Goal: Browse casually: Explore the website without a specific task or goal

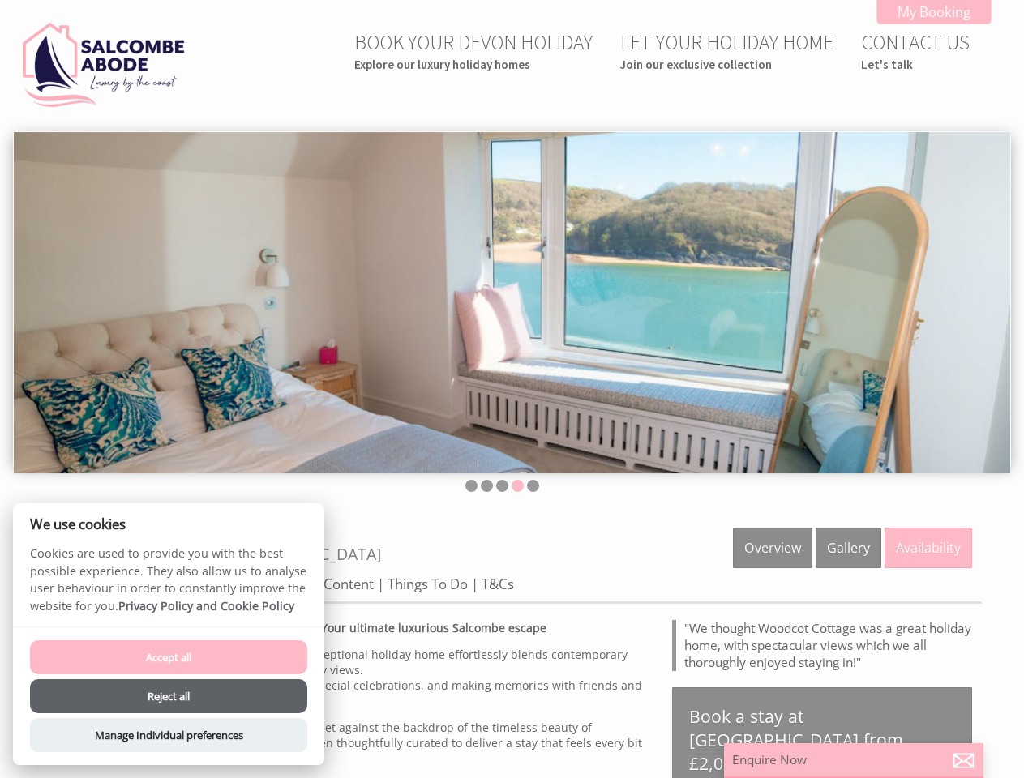
click at [512, 389] on img at bounding box center [512, 303] width 997 height 342
click at [512, 299] on img at bounding box center [512, 303] width 997 height 342
click at [471, 486] on li at bounding box center [471, 486] width 12 height 12
click at [487, 486] on li at bounding box center [487, 486] width 12 height 12
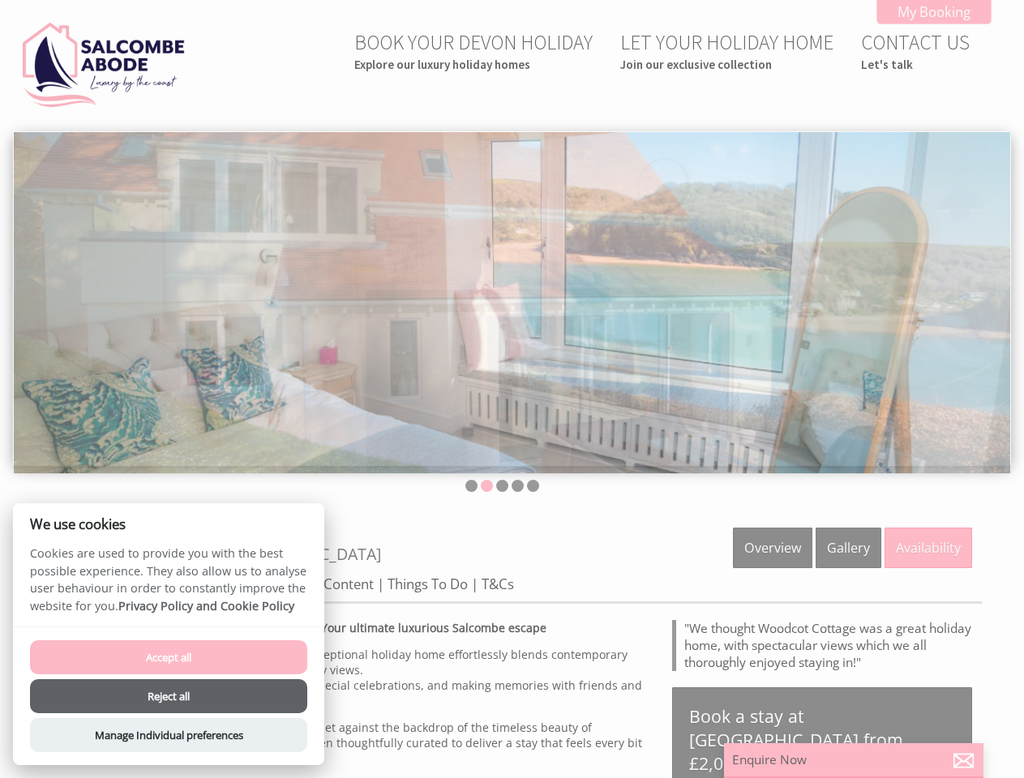
click at [502, 486] on li at bounding box center [502, 486] width 12 height 12
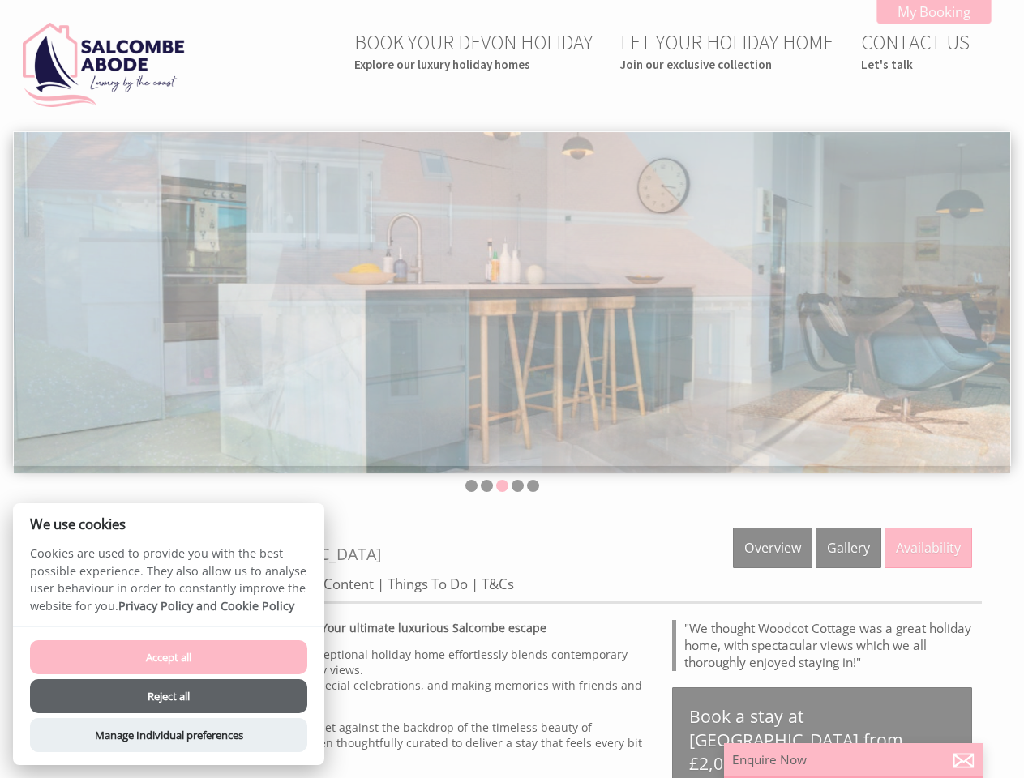
click at [517, 486] on li at bounding box center [518, 486] width 12 height 12
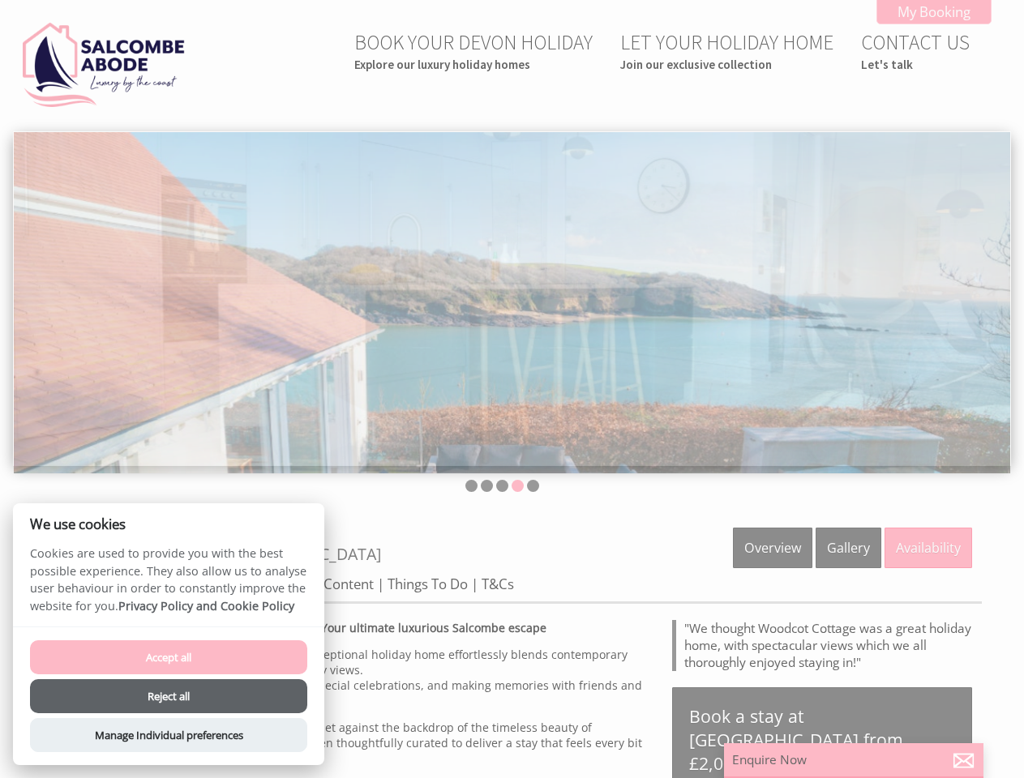
click at [533, 486] on li at bounding box center [533, 486] width 12 height 12
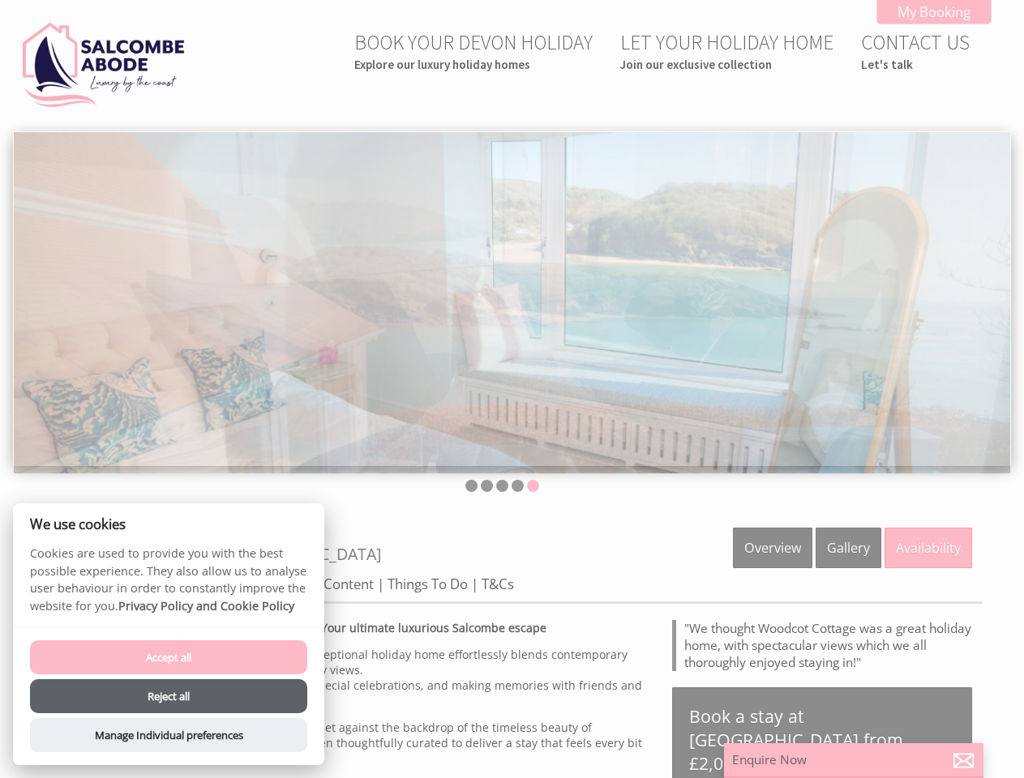
click at [169, 658] on button "Accept all" at bounding box center [168, 658] width 277 height 34
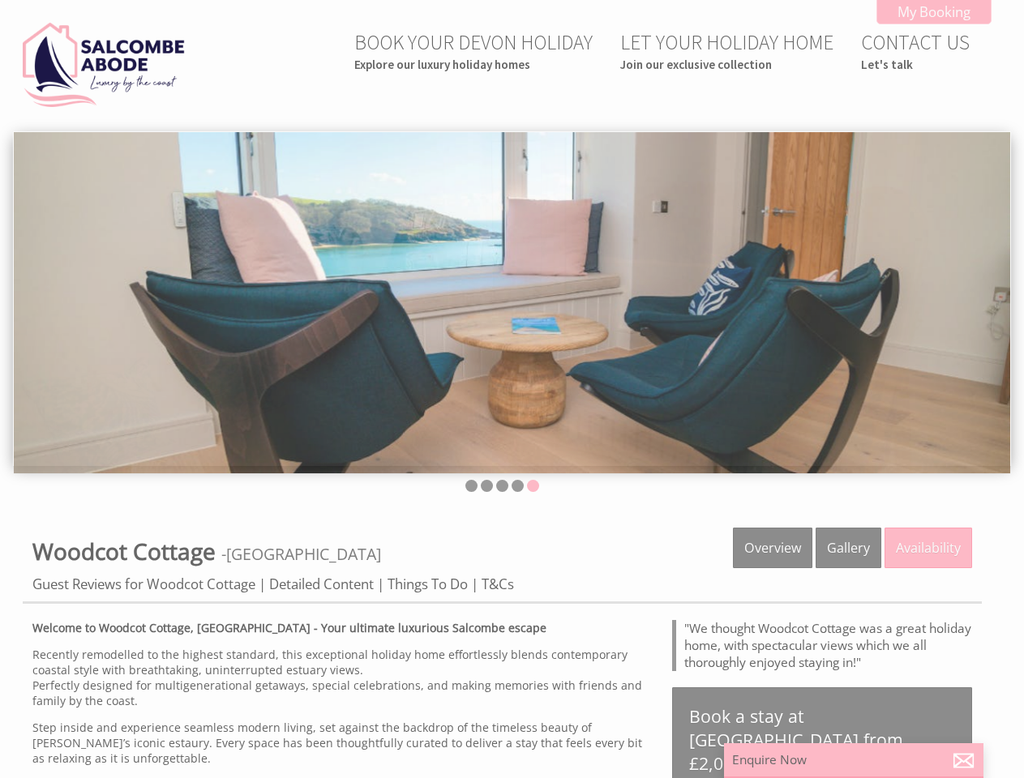
click at [169, 701] on button "Reject all" at bounding box center [168, 718] width 277 height 34
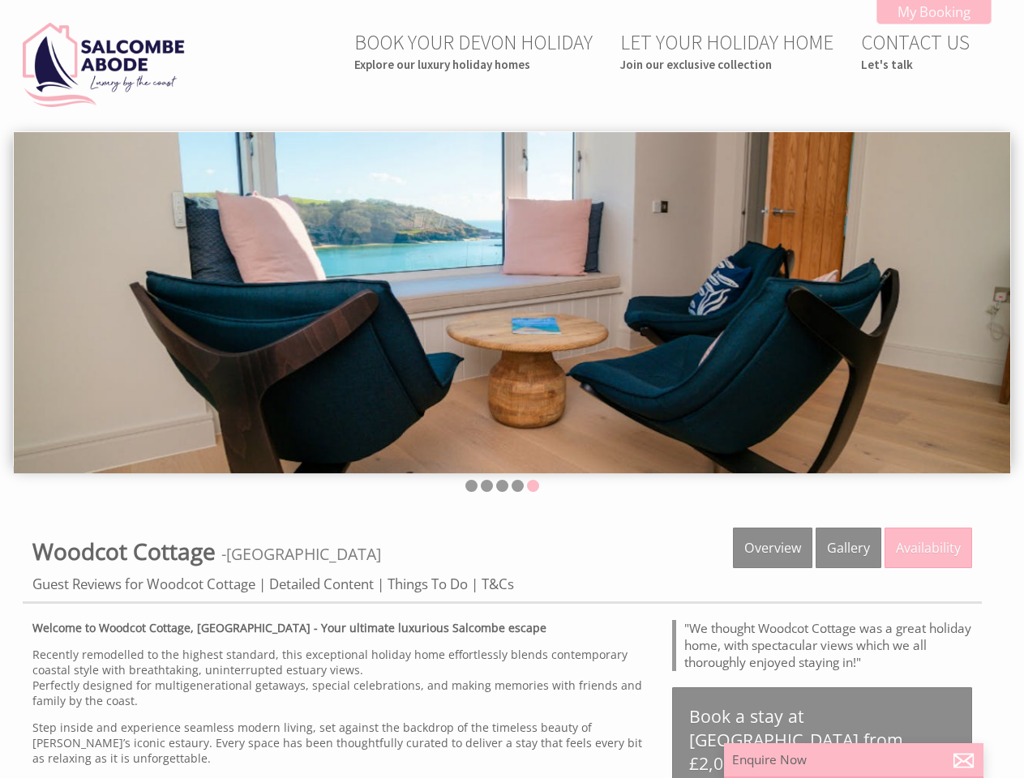
click at [169, 735] on p "Step inside and experience seamless modern living, set against the backdrop of …" at bounding box center [342, 743] width 620 height 46
